Goal: Task Accomplishment & Management: Complete application form

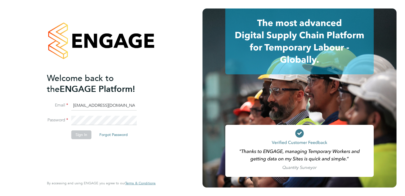
click at [97, 137] on button "Forgot Password" at bounding box center [113, 134] width 37 height 8
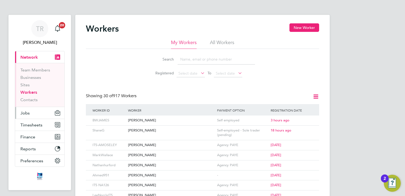
click at [27, 114] on span "Jobs" at bounding box center [24, 112] width 9 height 5
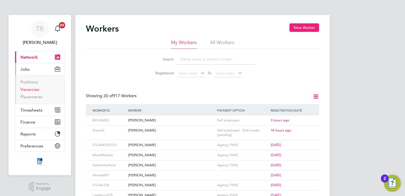
click at [30, 90] on link "Vacancies" at bounding box center [29, 89] width 19 height 5
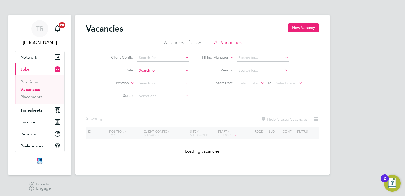
click at [147, 71] on input at bounding box center [163, 70] width 52 height 7
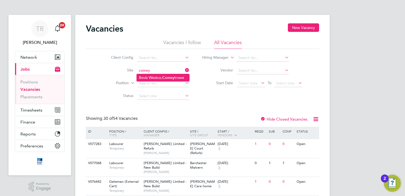
click at [163, 78] on li "Bovis Westco, Comey trowe" at bounding box center [163, 77] width 53 height 7
type input "[PERSON_NAME], Comeytrowe"
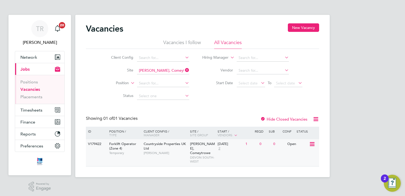
click at [215, 148] on div "Bovis Westco, Comeytrowe [GEOGRAPHIC_DATA]-WEST" at bounding box center [203, 152] width 28 height 27
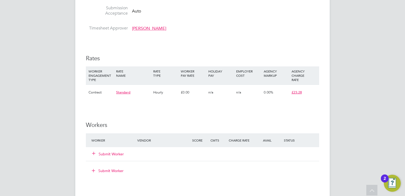
scroll to position [325, 0]
click at [115, 151] on button "Submit Worker" at bounding box center [108, 153] width 32 height 5
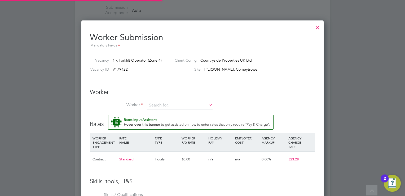
scroll to position [335, 243]
click at [161, 100] on div "Worker Worker Worker Engagement Type" at bounding box center [203, 101] width 226 height 26
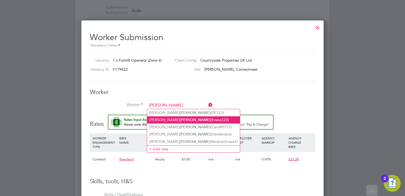
click at [180, 121] on b "Evans" at bounding box center [195, 120] width 31 height 5
type input "Paul Evans (Evans123)"
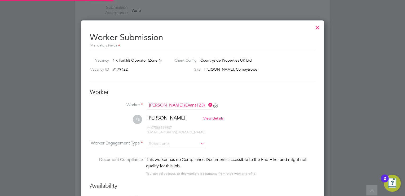
scroll to position [3, 2]
click at [173, 141] on input at bounding box center [176, 144] width 58 height 8
click at [172, 152] on li "Contract" at bounding box center [176, 150] width 58 height 7
type input "Contract"
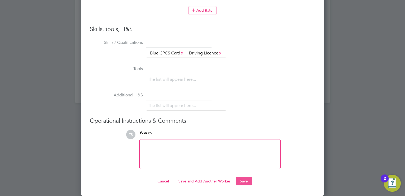
click at [244, 182] on button "Save" at bounding box center [244, 181] width 16 height 8
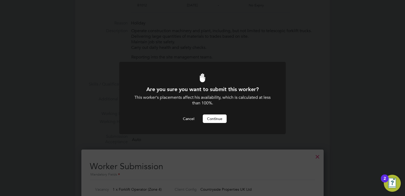
click at [223, 117] on button "Continue" at bounding box center [215, 118] width 24 height 8
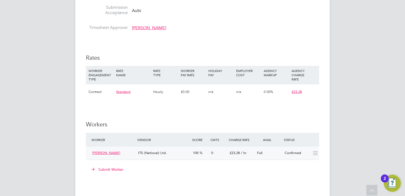
click at [318, 155] on icon at bounding box center [315, 153] width 7 height 4
click at [292, 152] on div "Confirmed" at bounding box center [297, 153] width 28 height 9
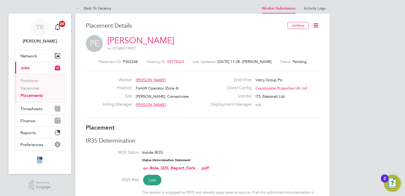
click at [313, 25] on icon at bounding box center [316, 25] width 7 height 7
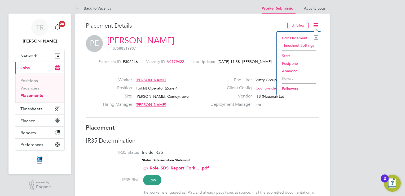
click at [287, 57] on li "Start" at bounding box center [299, 55] width 39 height 7
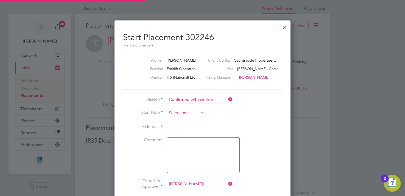
click at [184, 110] on input at bounding box center [186, 113] width 38 height 8
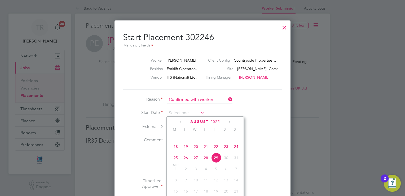
click at [194, 163] on span "27" at bounding box center [196, 158] width 10 height 10
type input "[DATE]"
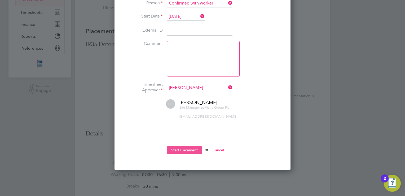
click at [184, 148] on button "Start Placement" at bounding box center [184, 150] width 35 height 8
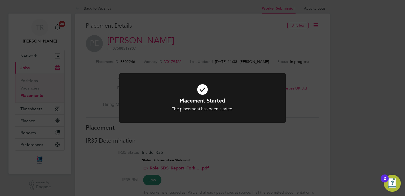
click at [245, 115] on div at bounding box center [202, 98] width 167 height 50
